Goal: Information Seeking & Learning: Learn about a topic

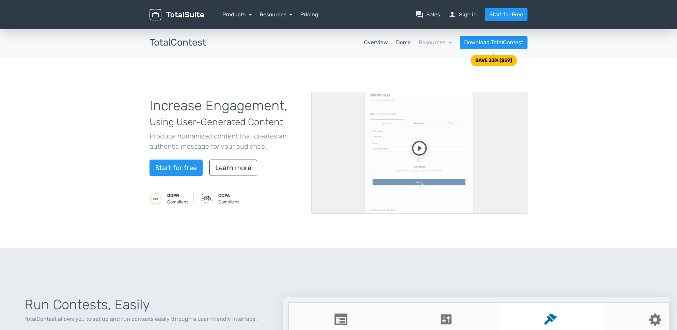
click at [402, 44] on link "Demo" at bounding box center [403, 42] width 15 height 8
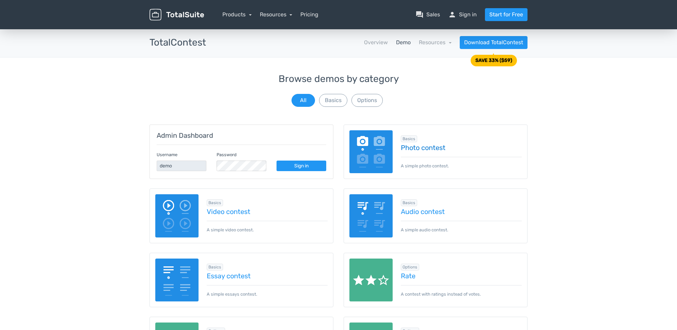
click at [416, 148] on link "Photo contest" at bounding box center [461, 147] width 121 height 7
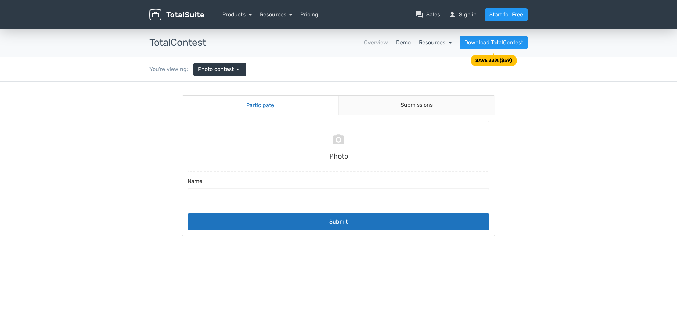
click at [449, 42] on link "Resources" at bounding box center [435, 42] width 33 height 6
click at [430, 62] on link "school Documentation" at bounding box center [419, 60] width 64 height 19
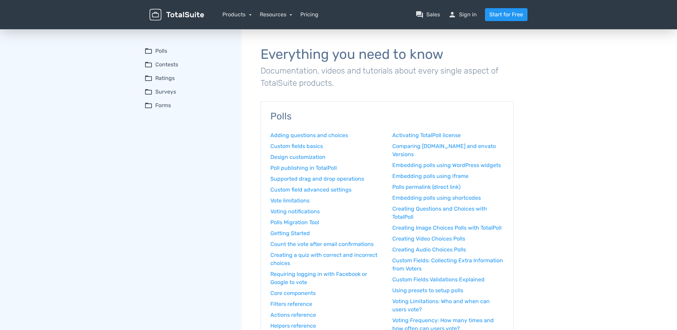
click at [162, 62] on summary "folder_open Contests" at bounding box center [187, 65] width 87 height 8
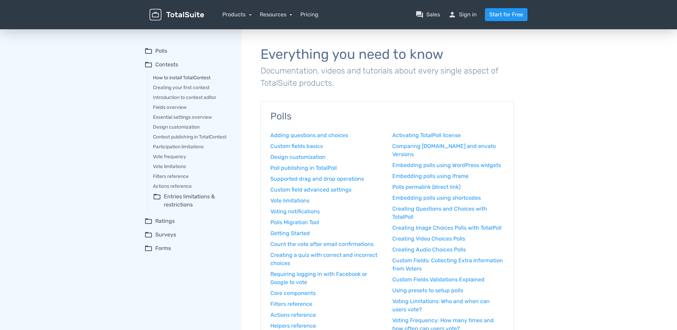
click at [175, 78] on link "How to install TotalContest" at bounding box center [192, 77] width 79 height 7
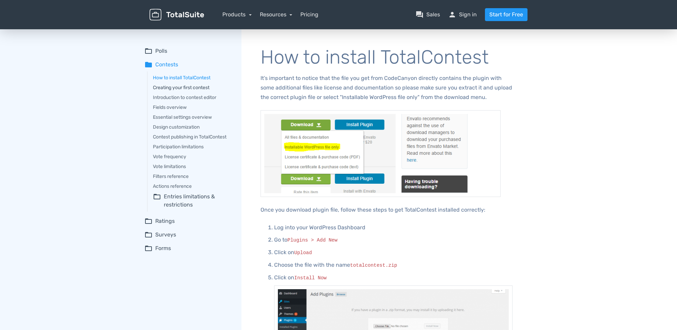
click at [201, 87] on link "Creating your first contest" at bounding box center [192, 87] width 79 height 7
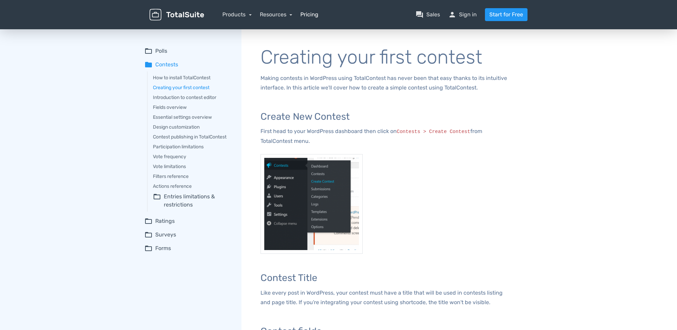
click at [315, 16] on link "Pricing" at bounding box center [309, 15] width 18 height 8
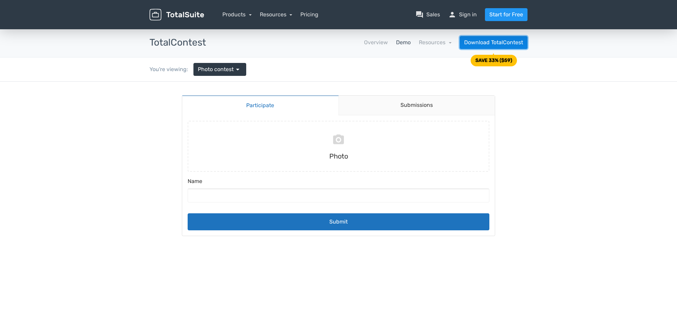
click at [492, 44] on link "Download TotalContest" at bounding box center [493, 42] width 68 height 13
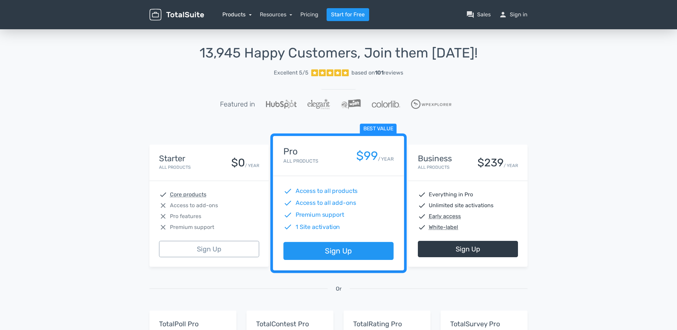
click at [250, 16] on link "Products" at bounding box center [236, 14] width 29 height 6
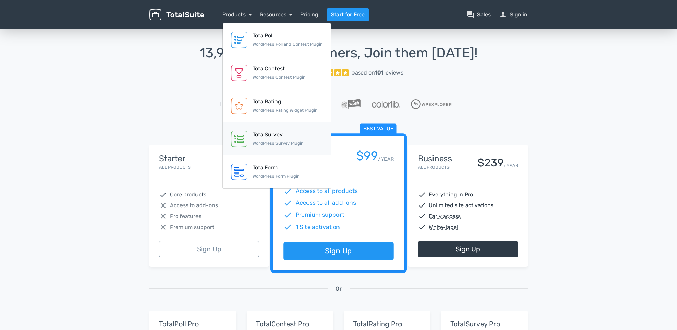
click at [275, 134] on div "TotalSurvey" at bounding box center [278, 135] width 51 height 8
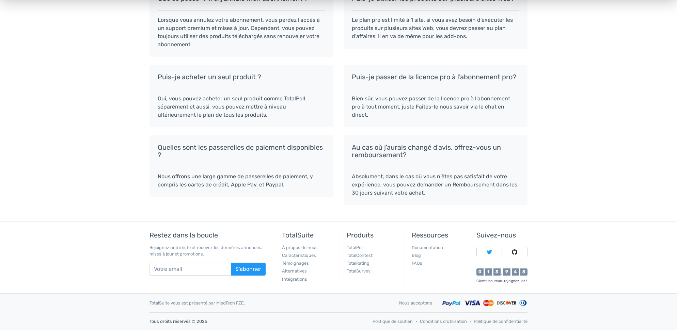
scroll to position [742, 0]
click at [361, 256] on link "TotalContest" at bounding box center [359, 255] width 26 height 5
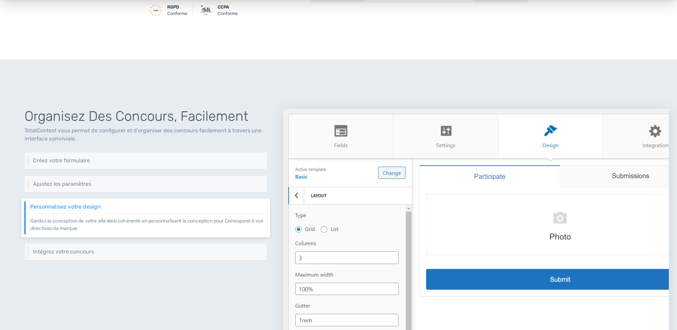
scroll to position [240, 0]
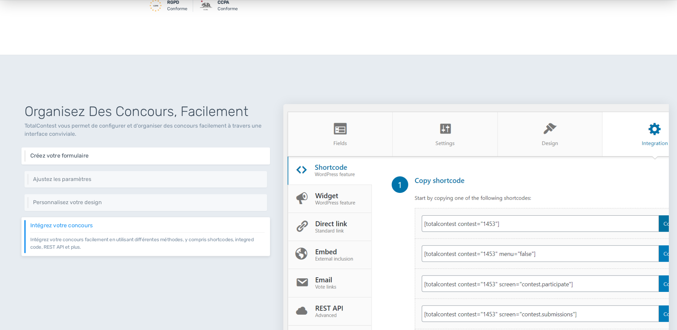
click at [83, 156] on h6 "Créez votre formulaire" at bounding box center [147, 156] width 234 height 6
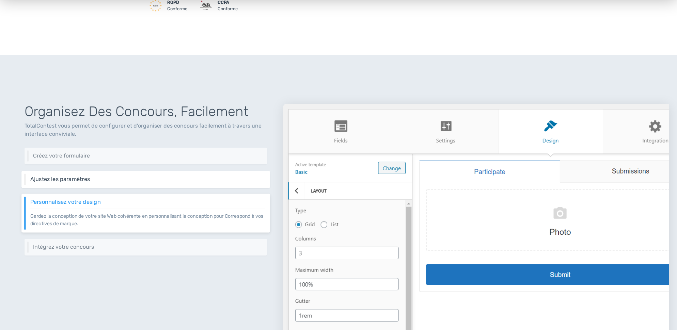
click at [197, 180] on h6 "Ajustez les paramètres" at bounding box center [147, 179] width 234 height 6
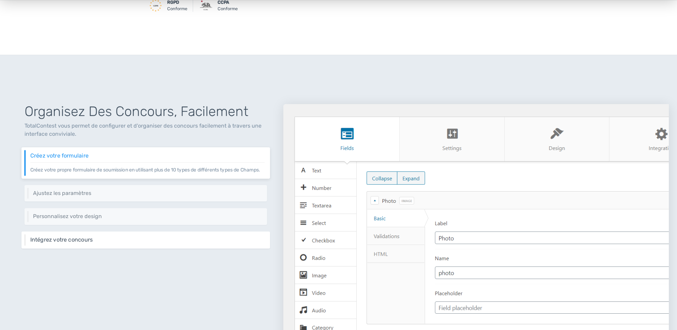
click at [142, 248] on div "Intégrez votre concours Intégrez votre concours facilement en utilisant différe…" at bounding box center [145, 239] width 248 height 17
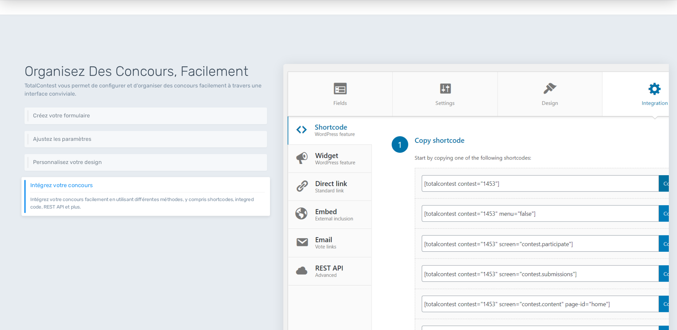
scroll to position [294, 0]
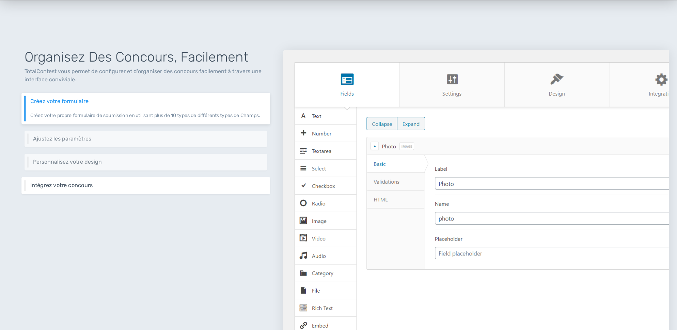
click at [75, 189] on h6 "Intégrez votre concours" at bounding box center [147, 185] width 234 height 6
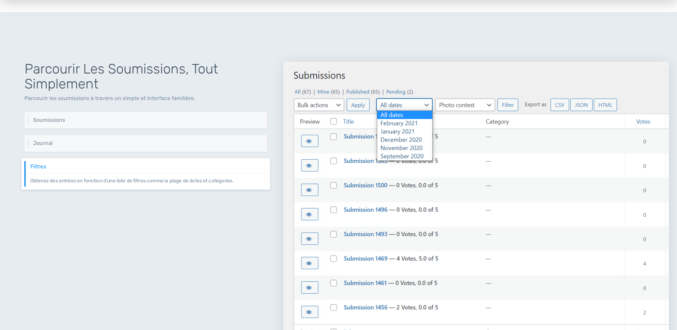
scroll to position [839, 0]
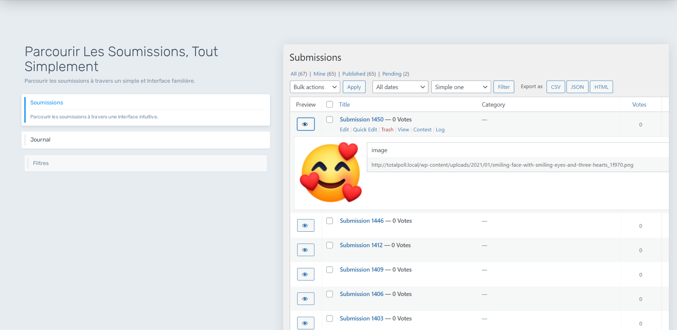
click at [88, 141] on h6 "Journal" at bounding box center [147, 140] width 234 height 6
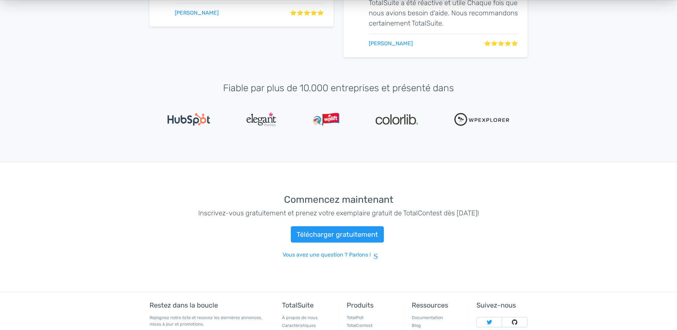
scroll to position [1600, 0]
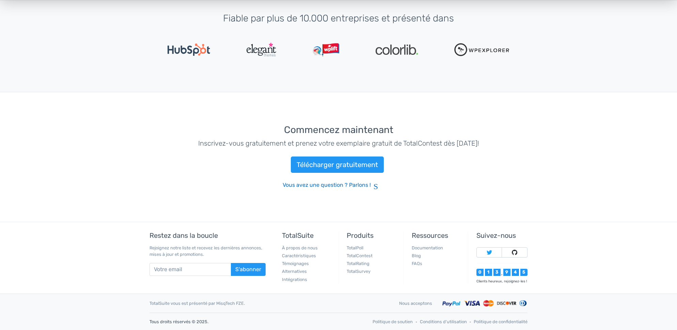
click at [347, 186] on link "Vous avez une question ? Parlons ! Sms" at bounding box center [338, 185] width 112 height 8
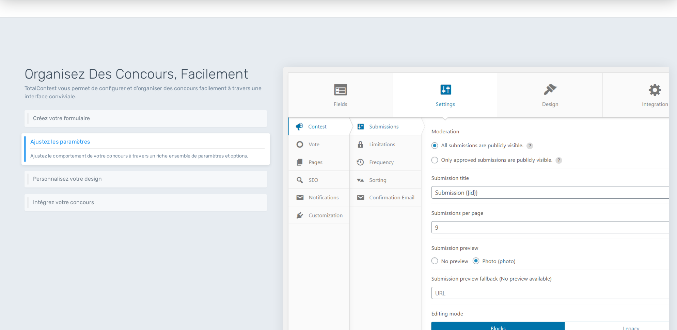
scroll to position [294, 0]
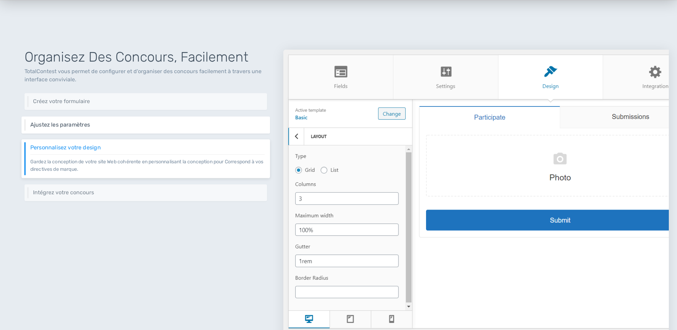
click at [216, 128] on div "Ajustez les paramètres Ajustez le comportement de votre concours à travers un r…" at bounding box center [145, 124] width 248 height 17
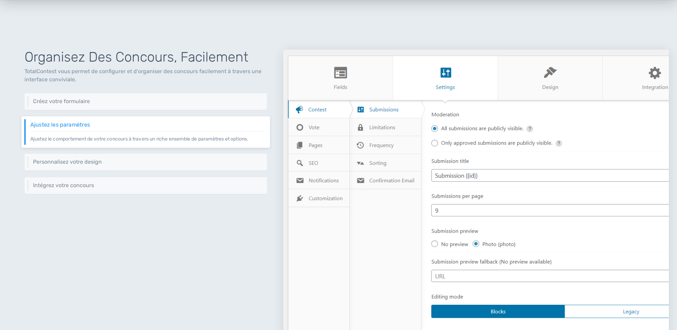
click at [395, 127] on img at bounding box center [475, 198] width 385 height 297
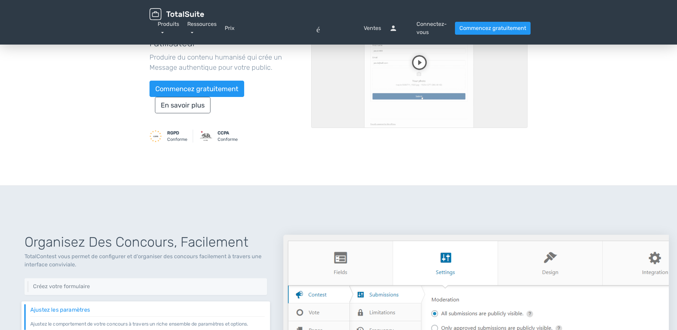
scroll to position [0, 0]
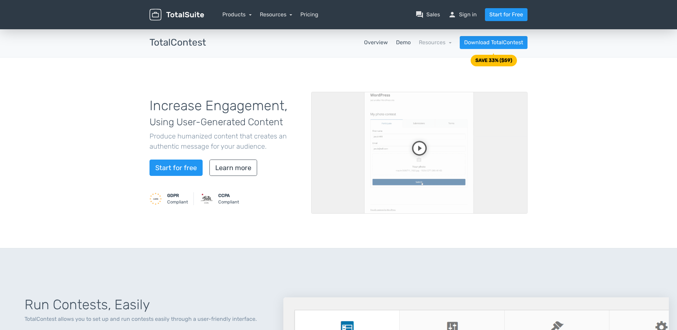
click at [401, 44] on link "Demo" at bounding box center [403, 42] width 15 height 8
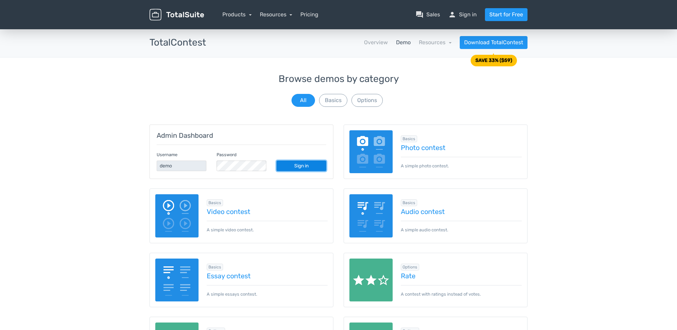
click at [301, 168] on link "Sign in" at bounding box center [301, 166] width 50 height 11
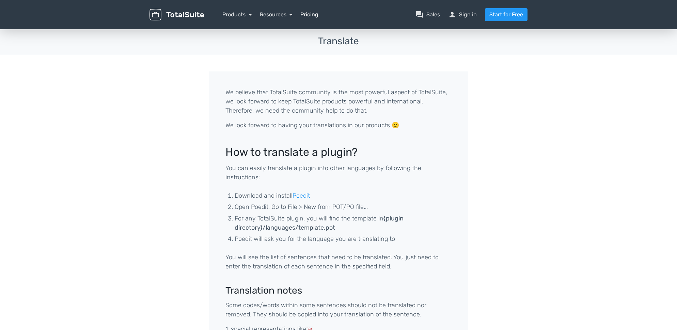
click at [313, 18] on link "Pricing" at bounding box center [309, 15] width 18 height 8
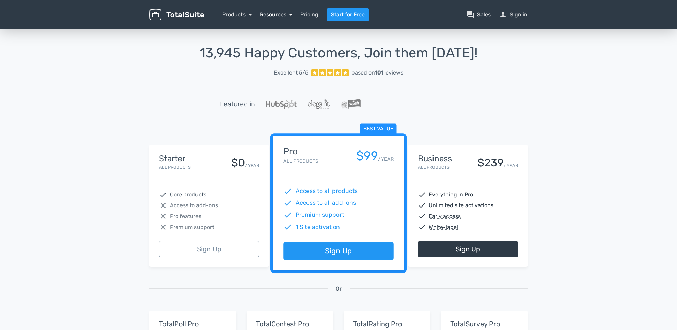
click at [277, 17] on link "Resources" at bounding box center [276, 14] width 33 height 6
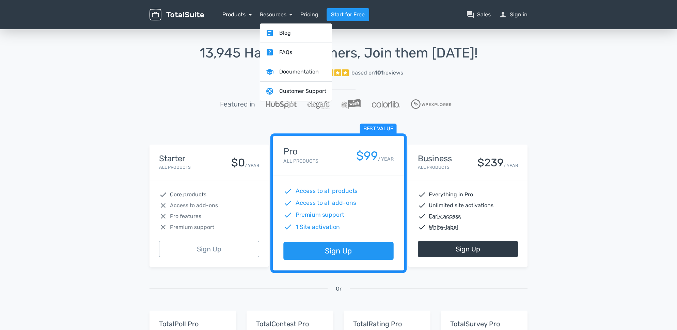
click at [244, 17] on link "Products" at bounding box center [236, 14] width 29 height 6
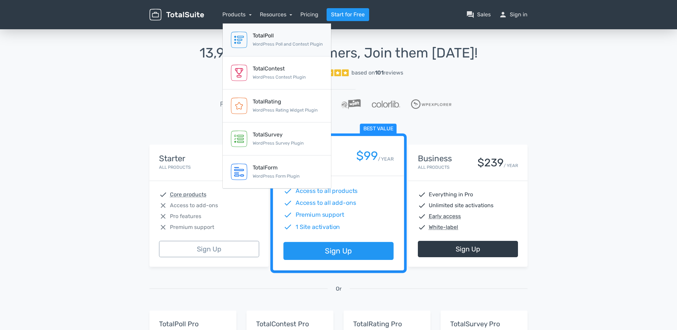
click at [256, 35] on div "TotalPoll" at bounding box center [288, 36] width 70 height 8
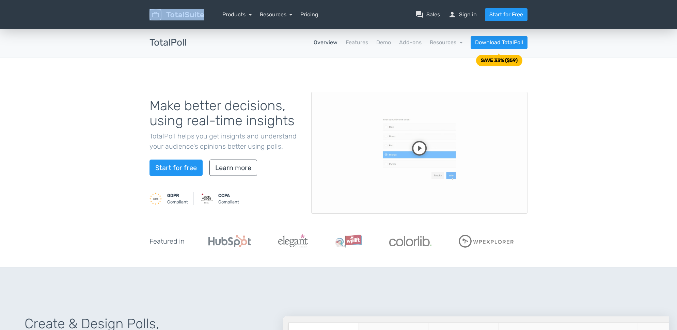
drag, startPoint x: 208, startPoint y: 16, endPoint x: 171, endPoint y: 15, distance: 37.8
click at [171, 15] on div "menu" at bounding box center [176, 15] width 65 height 12
click at [115, 47] on div "TotalPoll apps Overview Features Demo Add-ons Resources school Documentation ar…" at bounding box center [338, 43] width 677 height 30
click at [155, 43] on h3 "TotalPoll" at bounding box center [167, 42] width 37 height 11
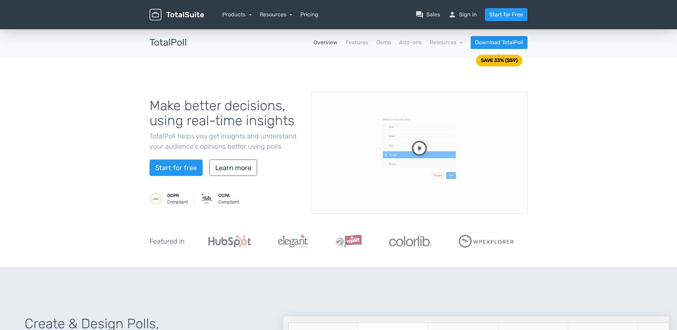
click at [155, 43] on h3 "TotalPoll" at bounding box center [167, 42] width 37 height 11
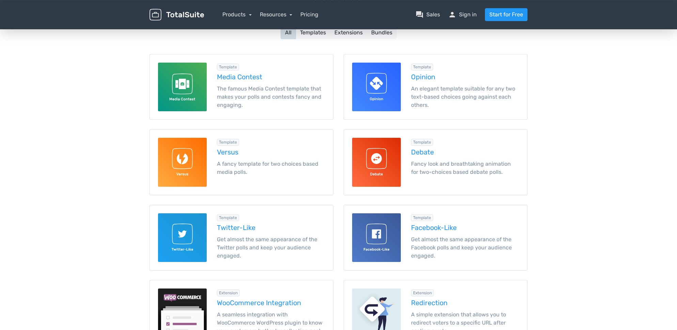
scroll to position [87, 0]
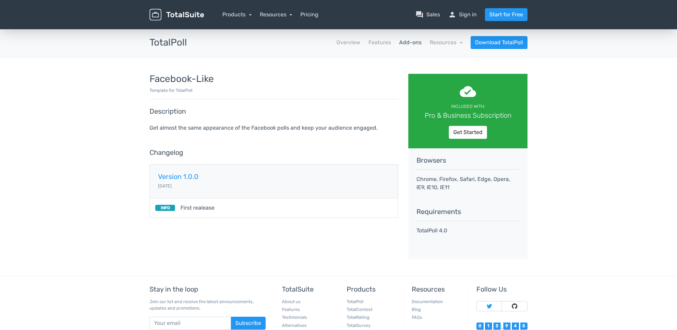
click at [406, 43] on link "Add-ons" at bounding box center [410, 42] width 22 height 8
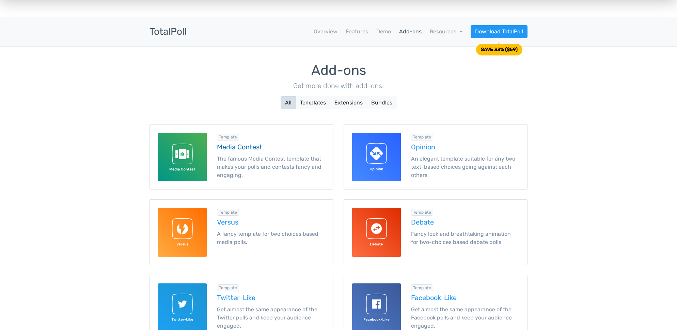
scroll to position [16, 0]
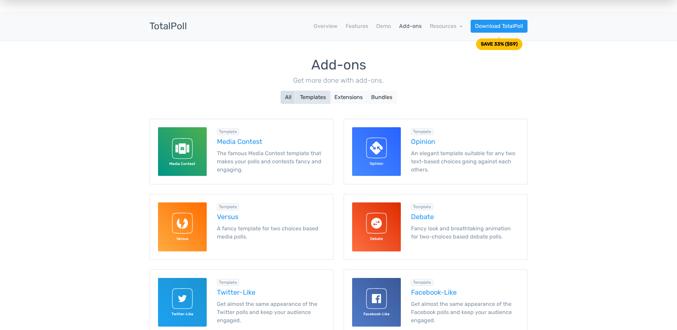
click at [309, 98] on button "Templates" at bounding box center [312, 97] width 35 height 13
click at [309, 99] on button "Templates" at bounding box center [312, 97] width 35 height 13
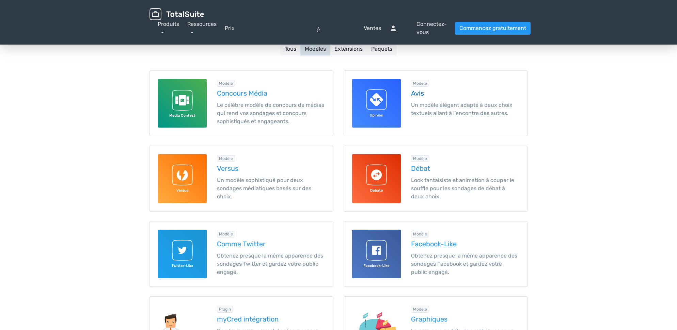
scroll to position [0, 0]
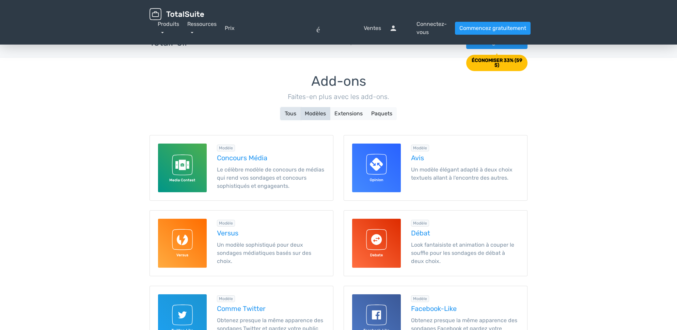
click at [293, 112] on button "Tous" at bounding box center [290, 113] width 20 height 13
click at [292, 114] on button "Tous" at bounding box center [290, 113] width 20 height 13
click at [320, 114] on button "Modèles" at bounding box center [315, 113] width 30 height 13
click at [291, 116] on button "Tous" at bounding box center [290, 113] width 20 height 13
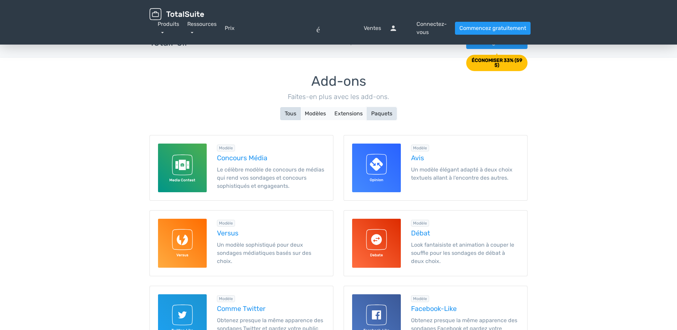
click at [381, 114] on button "Paquets" at bounding box center [382, 113] width 30 height 13
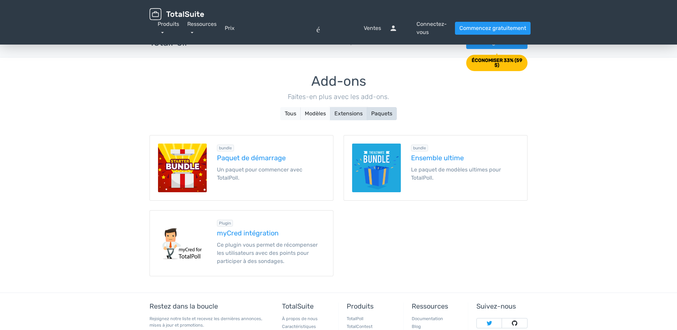
click at [349, 115] on button "Extensions" at bounding box center [348, 113] width 37 height 13
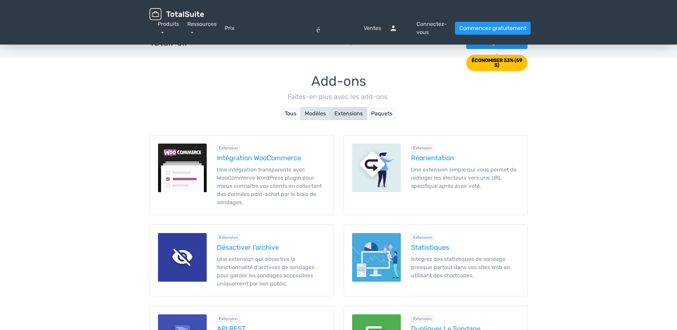
click at [311, 113] on button "Modèles" at bounding box center [315, 113] width 30 height 13
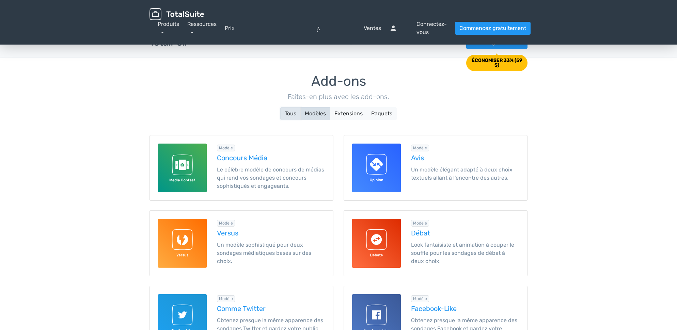
click at [295, 113] on button "Tous" at bounding box center [290, 113] width 20 height 13
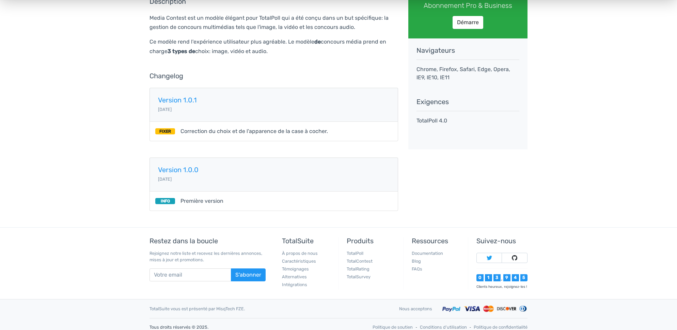
scroll to position [116, 0]
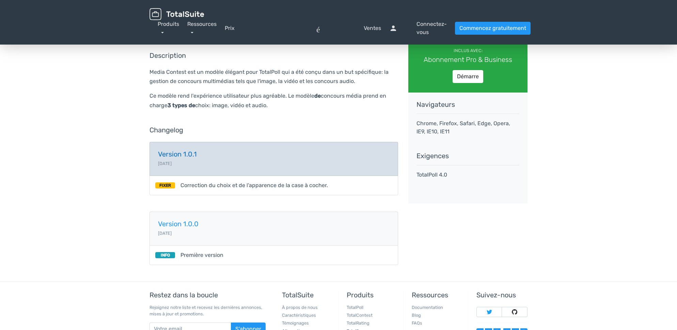
click at [187, 156] on h5 "Version 1.0.1" at bounding box center [273, 153] width 231 height 7
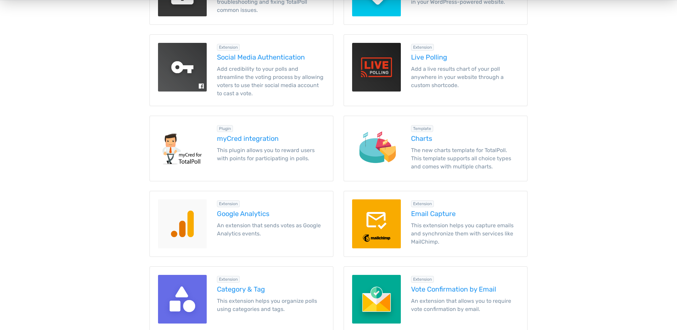
scroll to position [708, 0]
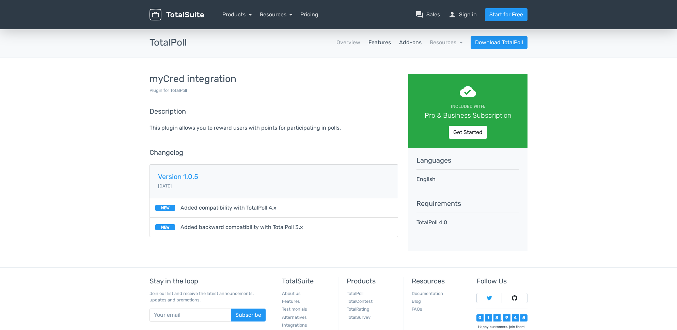
click at [383, 43] on link "Features" at bounding box center [379, 42] width 22 height 8
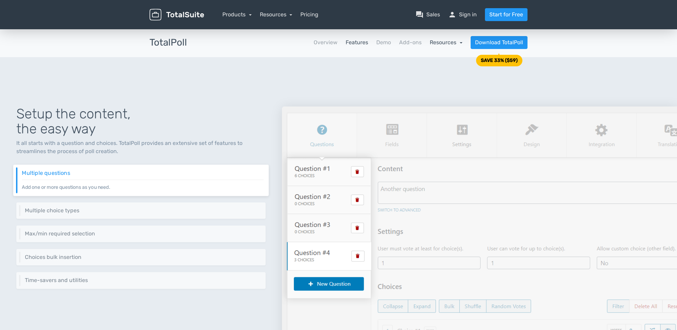
click at [461, 43] on link "Resources" at bounding box center [446, 42] width 33 height 6
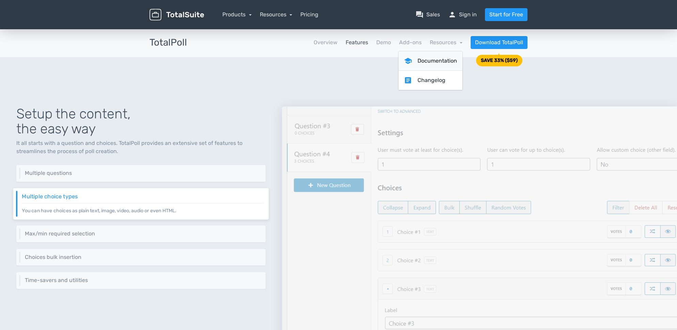
click at [430, 60] on link "school Documentation" at bounding box center [430, 60] width 64 height 19
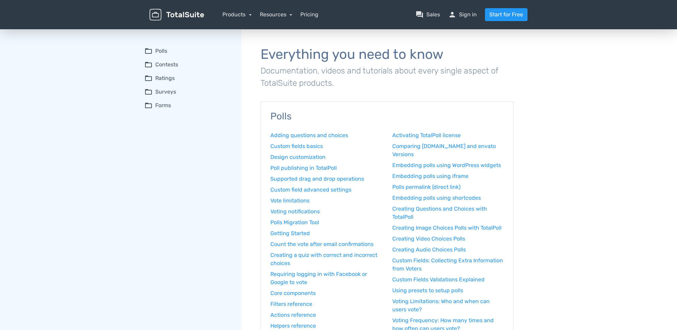
click at [173, 65] on summary "folder_open Contests" at bounding box center [187, 65] width 87 height 8
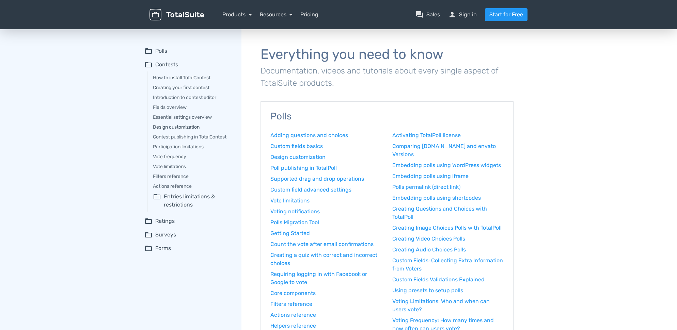
click at [173, 127] on link "Design customization" at bounding box center [192, 127] width 79 height 7
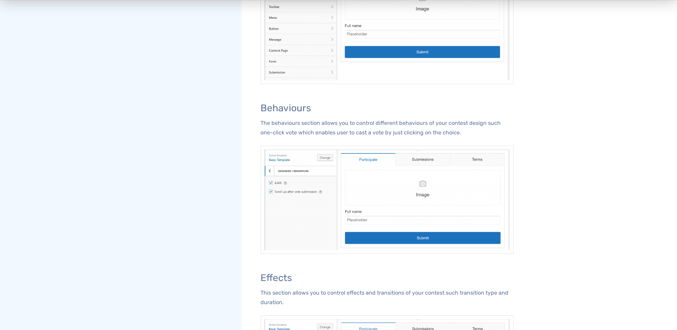
scroll to position [964, 0]
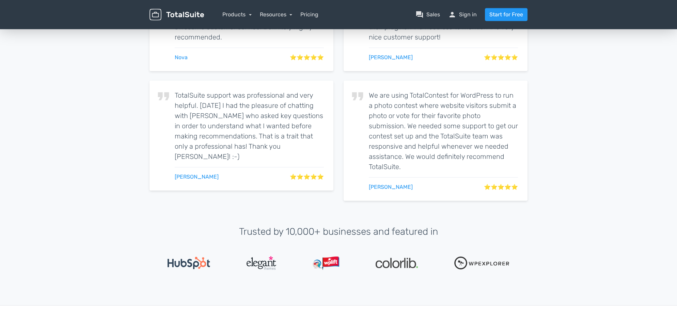
scroll to position [1238, 0]
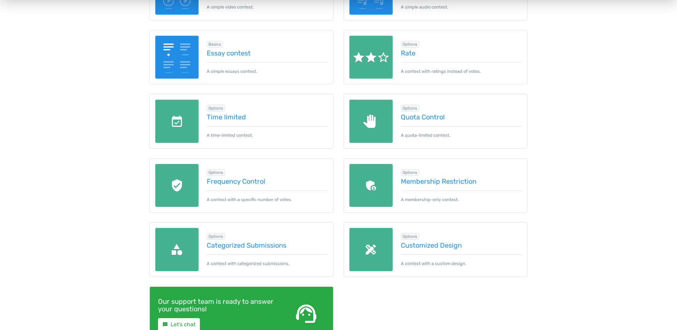
scroll to position [223, 0]
click at [244, 182] on link "Frequency Control" at bounding box center [267, 180] width 121 height 7
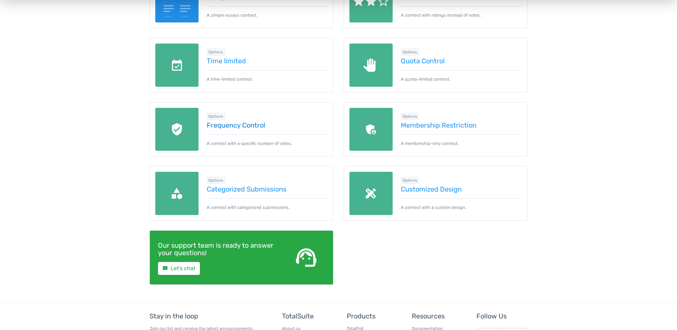
scroll to position [250, 0]
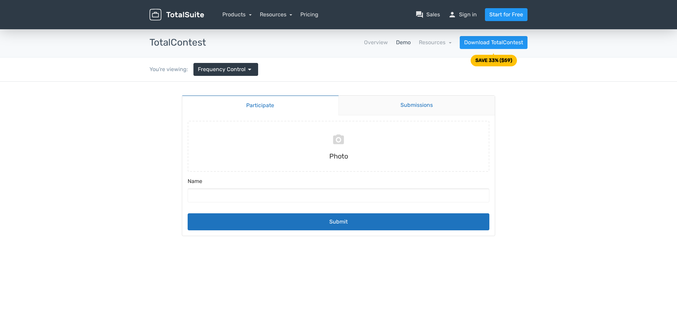
click at [406, 104] on link "Submissions" at bounding box center [416, 106] width 157 height 20
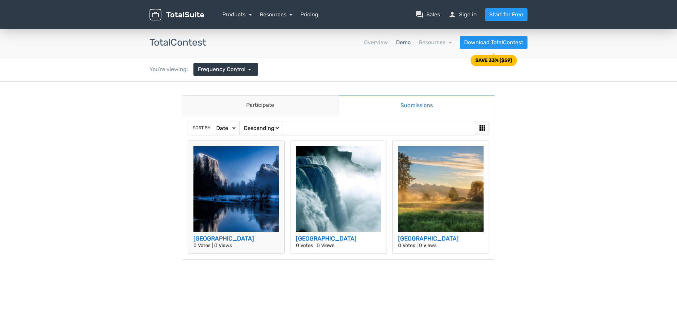
click at [246, 181] on img at bounding box center [235, 188] width 85 height 85
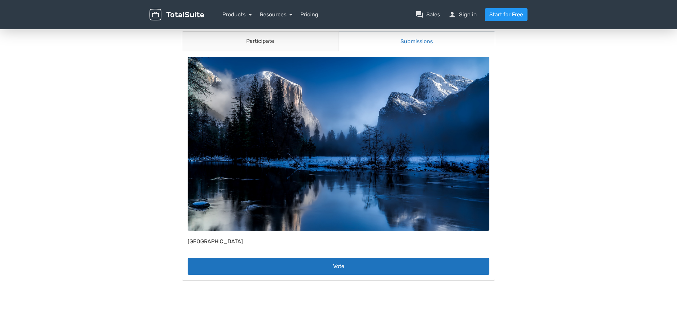
scroll to position [65, 0]
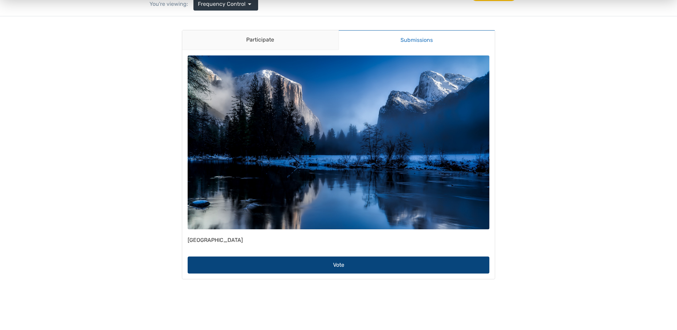
click at [341, 265] on button "Vote" at bounding box center [339, 265] width 302 height 17
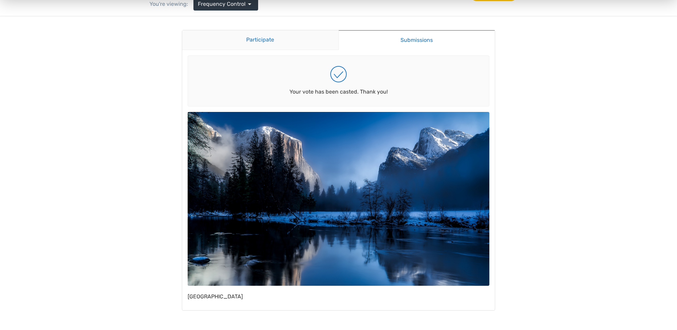
click at [274, 42] on link "Participate" at bounding box center [260, 40] width 156 height 20
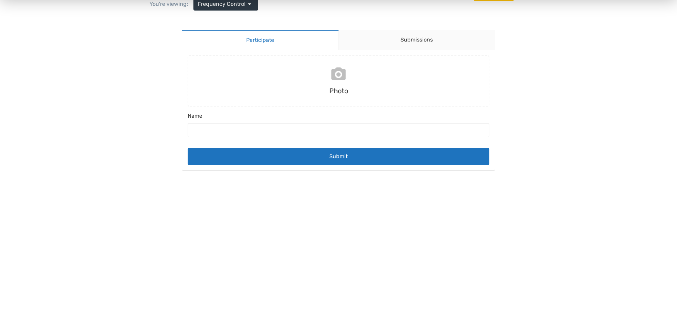
click at [342, 76] on input "file" at bounding box center [338, 80] width 307 height 51
click at [412, 40] on link "Submissions" at bounding box center [416, 40] width 157 height 20
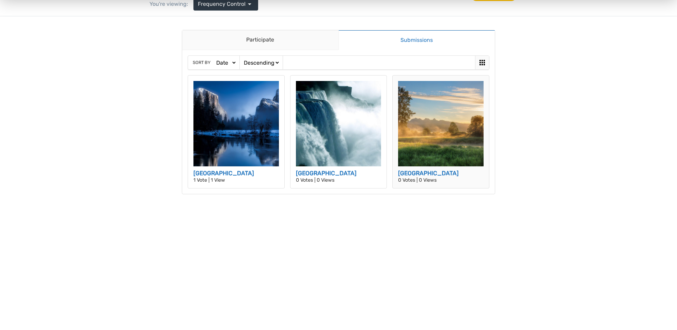
click at [444, 125] on img at bounding box center [440, 123] width 85 height 85
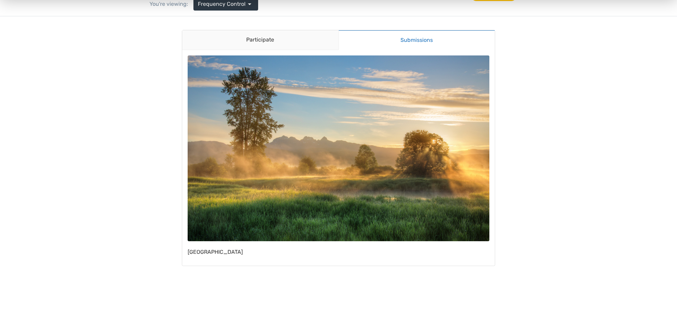
click at [338, 158] on img at bounding box center [339, 148] width 302 height 186
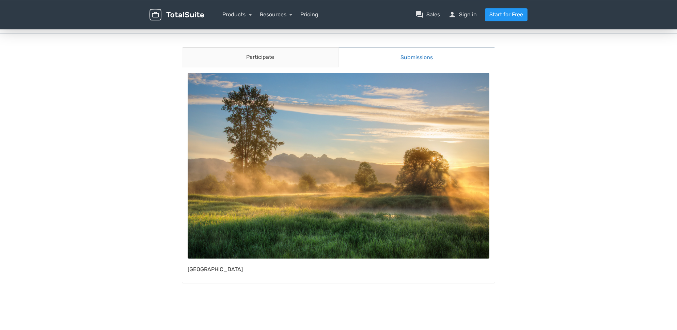
scroll to position [0, 0]
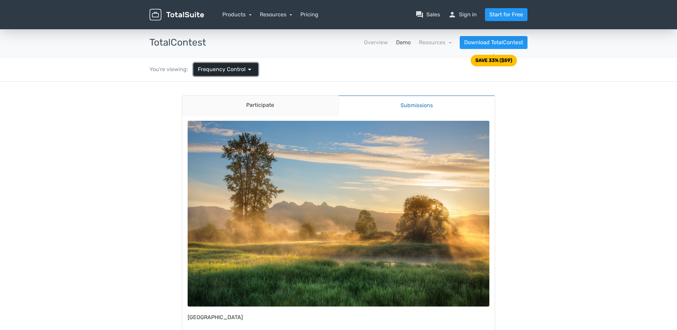
click at [248, 68] on span "arrow_drop_down" at bounding box center [249, 69] width 8 height 8
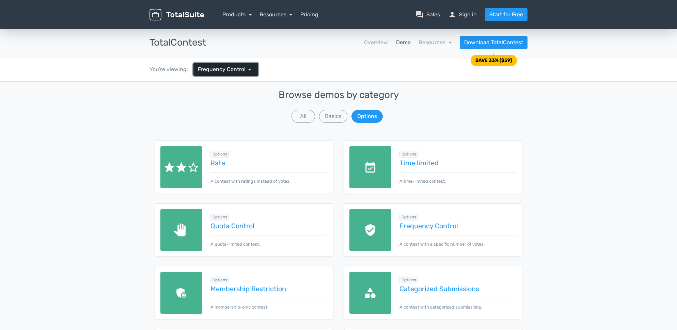
click at [248, 68] on span "arrow_drop_down" at bounding box center [249, 69] width 8 height 8
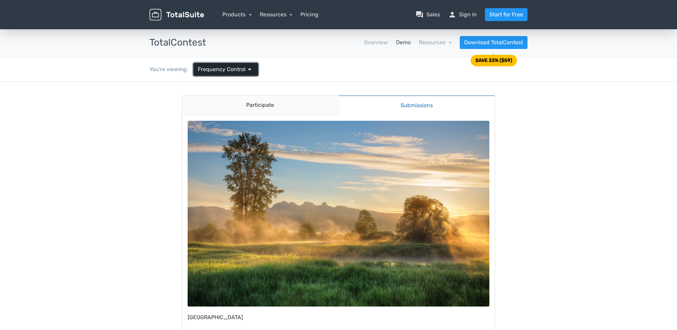
click at [248, 68] on span "arrow_drop_down" at bounding box center [249, 69] width 8 height 8
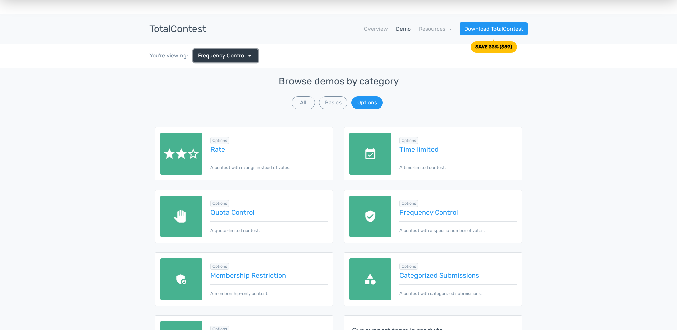
scroll to position [11, 0]
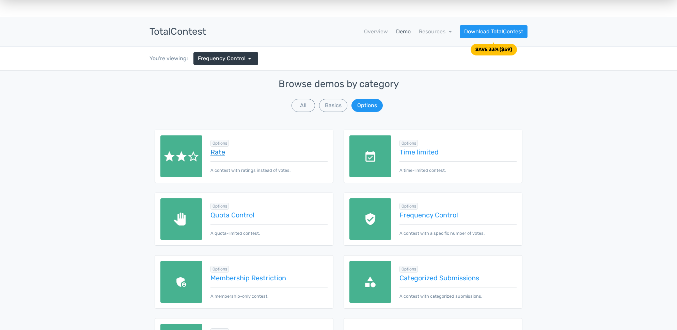
click at [221, 153] on link "Rate" at bounding box center [268, 151] width 117 height 7
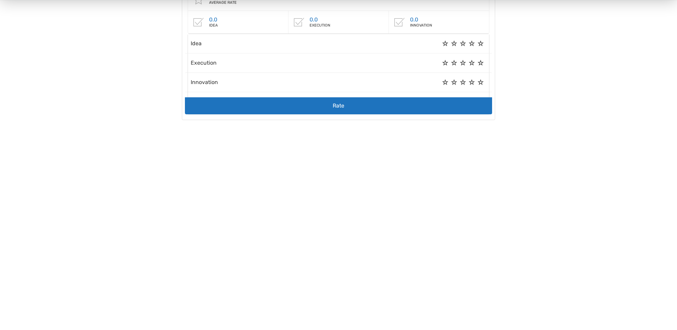
scroll to position [174, 0]
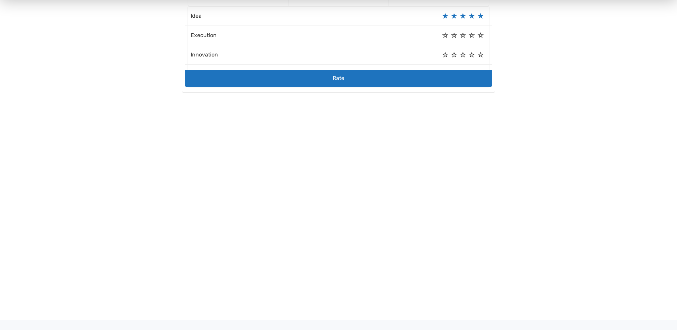
click at [482, 16] on label "5" at bounding box center [480, 16] width 6 height 0
click at [481, 35] on label "5" at bounding box center [480, 35] width 6 height 0
click at [482, 55] on label "5" at bounding box center [480, 55] width 6 height 0
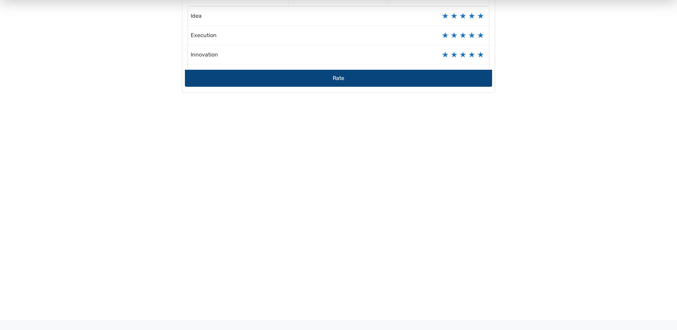
click at [338, 87] on button "Rate" at bounding box center [338, 78] width 307 height 17
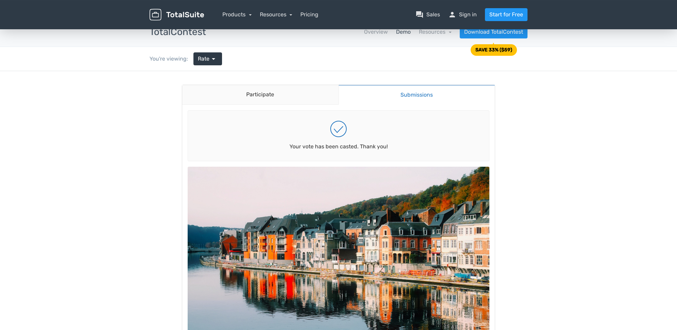
scroll to position [0, 0]
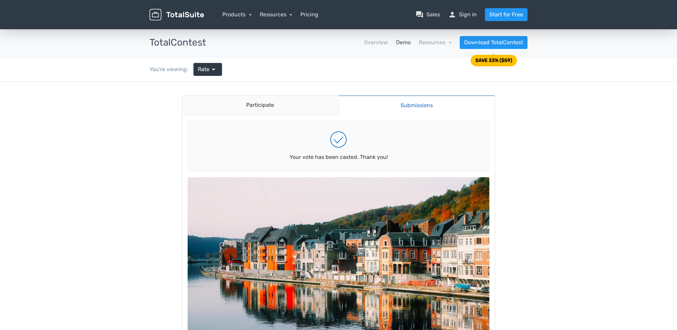
click at [275, 74] on div "You're viewing: Rate arrow_drop_down" at bounding box center [338, 70] width 388 height 24
click at [214, 72] on span "arrow_drop_down" at bounding box center [213, 69] width 8 height 8
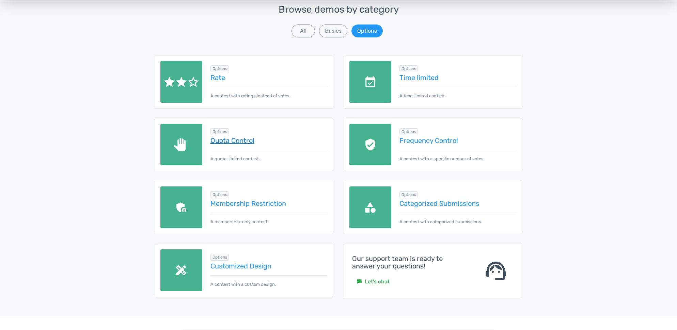
scroll to position [93, 0]
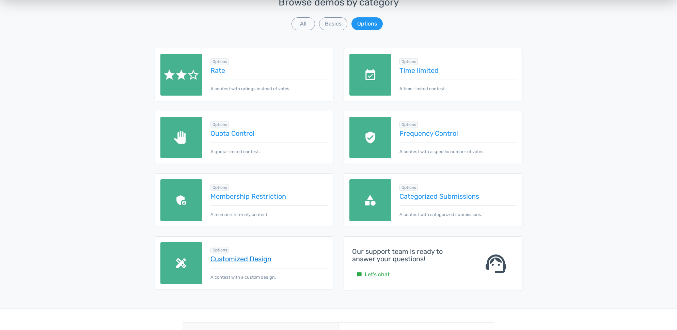
click at [249, 258] on link "Customized Design" at bounding box center [268, 258] width 117 height 7
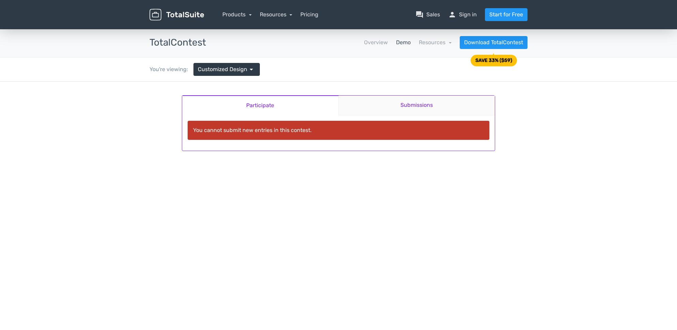
click at [419, 105] on link "Submissions" at bounding box center [416, 106] width 157 height 20
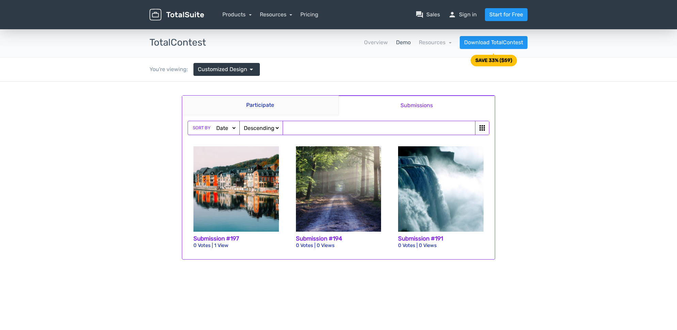
click at [481, 129] on icon at bounding box center [482, 128] width 8 height 8
click at [442, 164] on img at bounding box center [440, 188] width 85 height 85
click at [252, 70] on span "arrow_drop_down" at bounding box center [251, 69] width 8 height 8
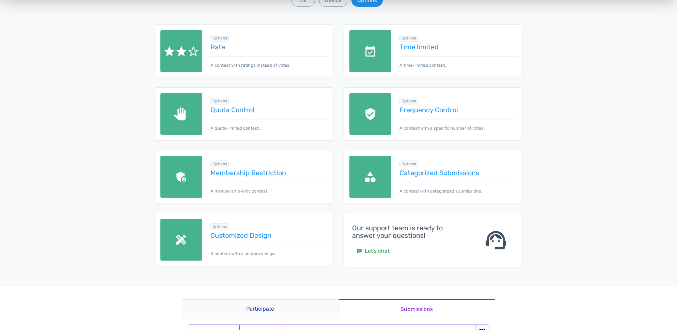
scroll to position [120, 0]
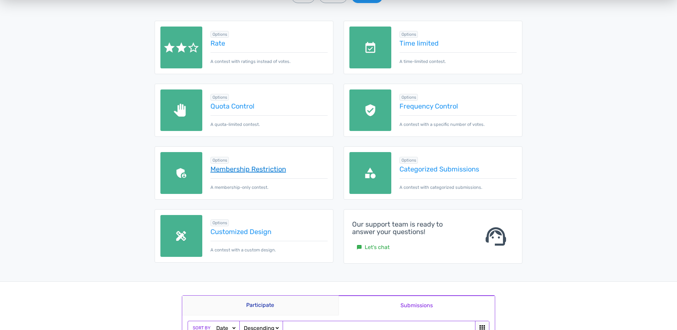
click at [238, 169] on link "Membership Restriction" at bounding box center [268, 168] width 117 height 7
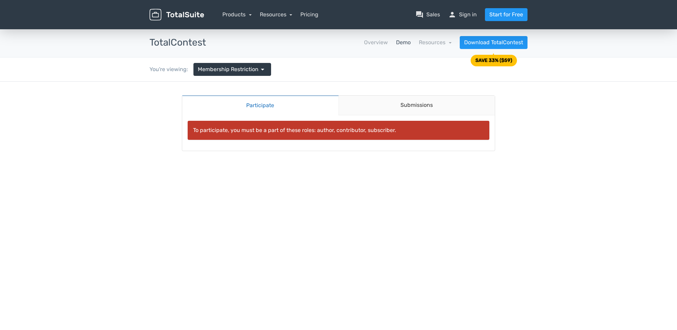
click at [107, 59] on div "You're viewing: Membership Restriction arrow_drop_down Browse demos by category…" at bounding box center [338, 70] width 677 height 24
